Goal: Task Accomplishment & Management: Manage account settings

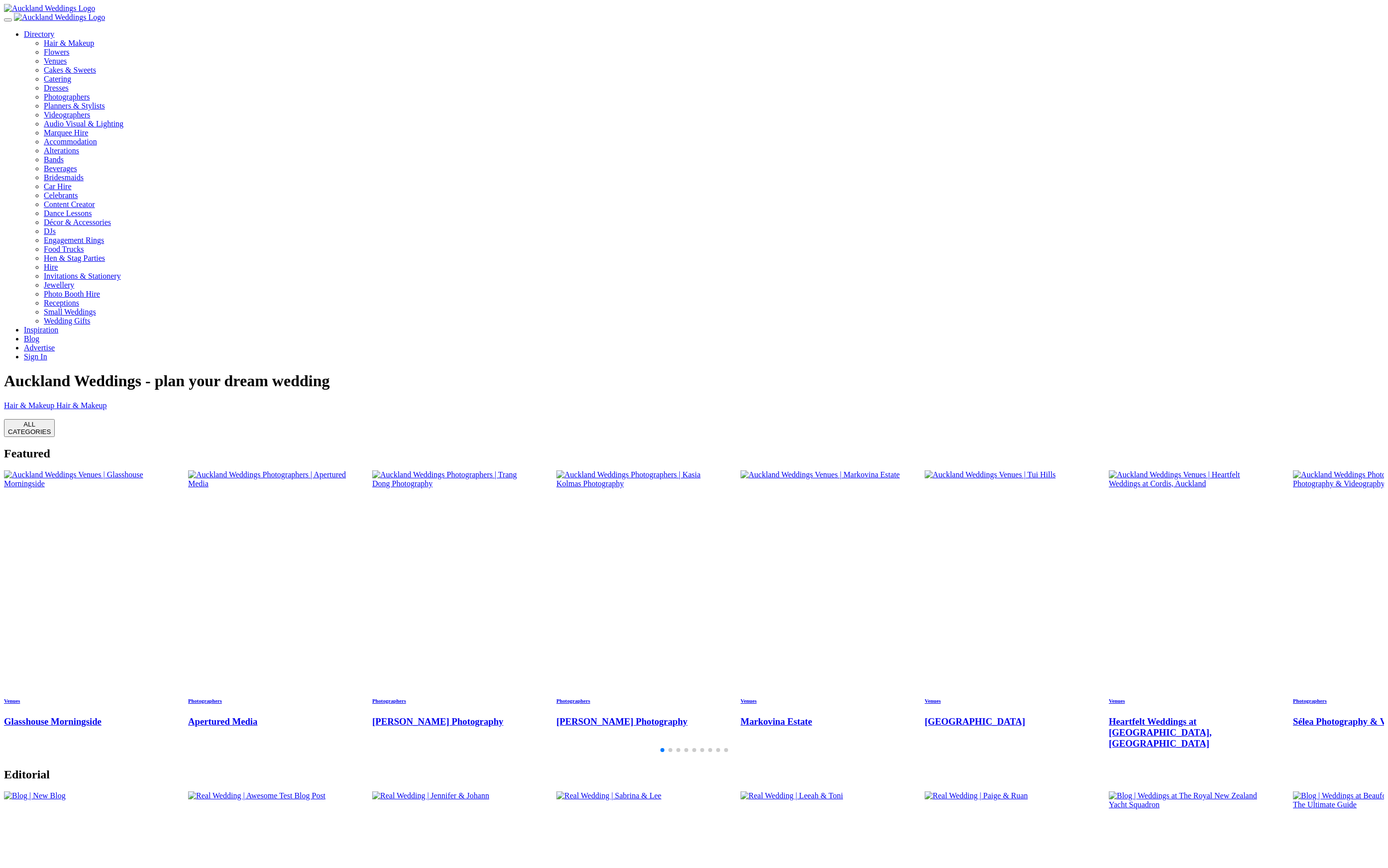
click at [47, 352] on link "Sign In" at bounding box center [35, 357] width 24 height 9
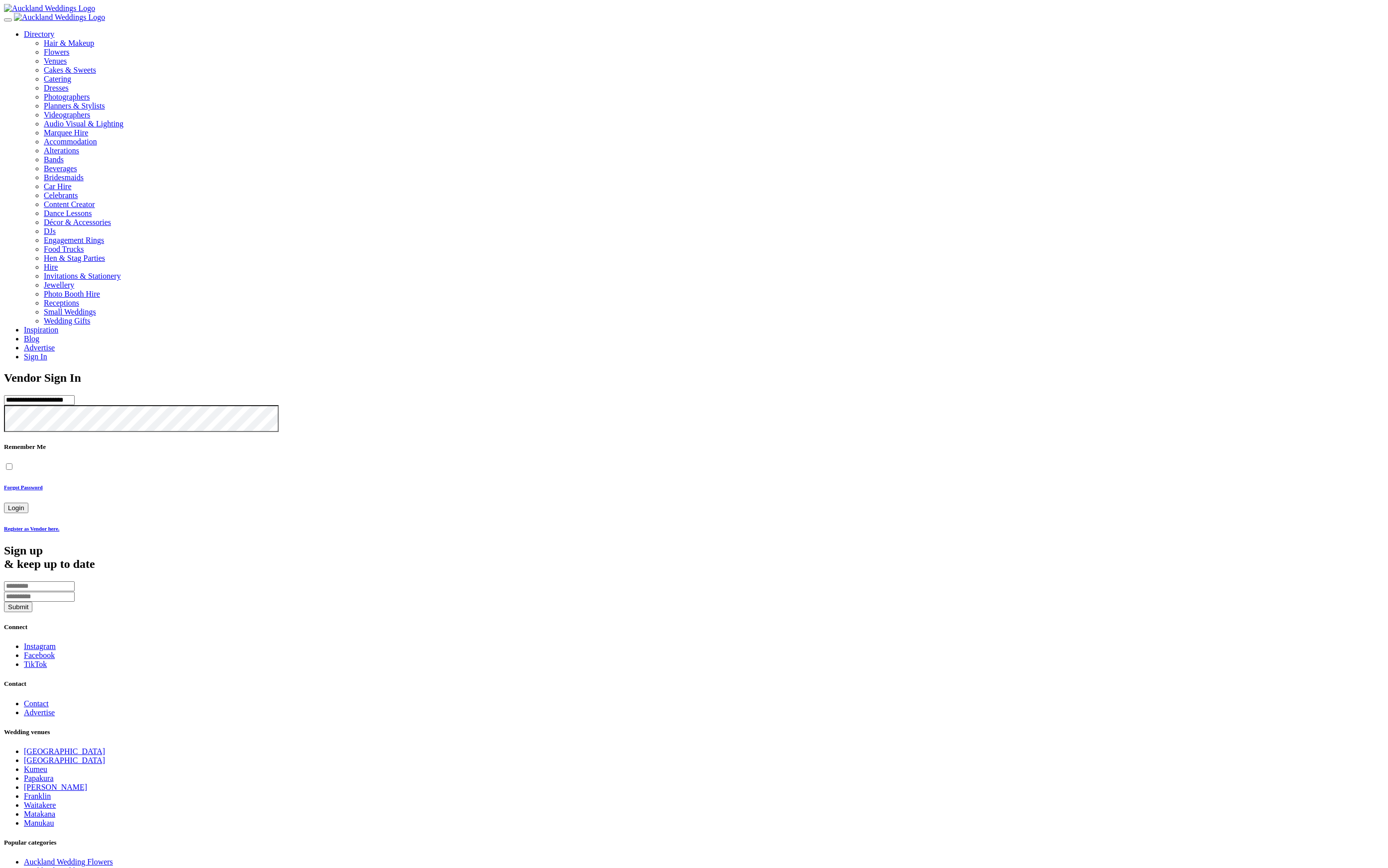
click at [75, 395] on input "**********" at bounding box center [39, 400] width 71 height 10
type input "**********"
click at [4, 503] on button "Login" at bounding box center [16, 508] width 24 height 11
